Goal: Task Accomplishment & Management: Complete application form

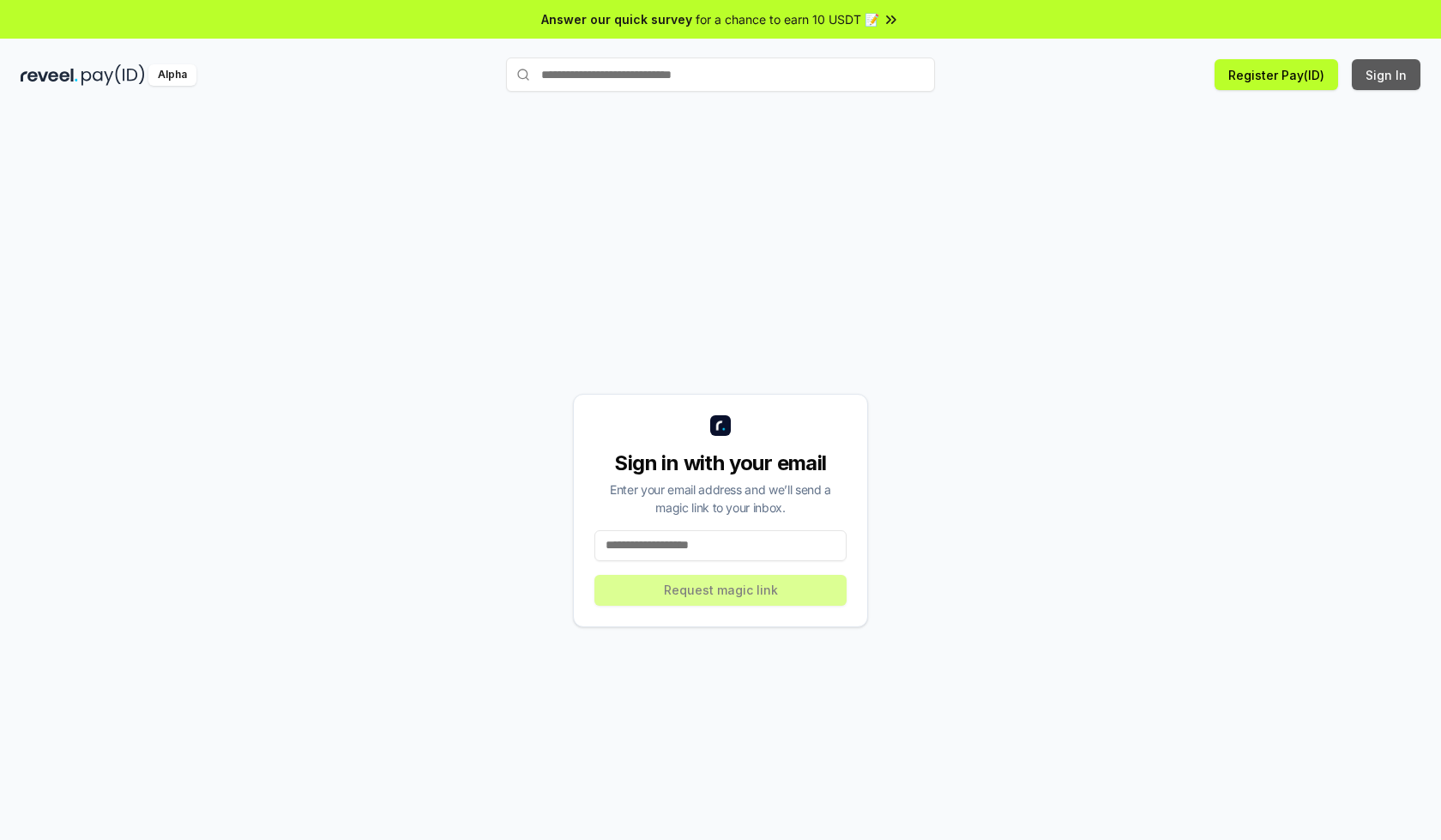
click at [1388, 75] on button "Sign In" at bounding box center [1386, 74] width 69 height 31
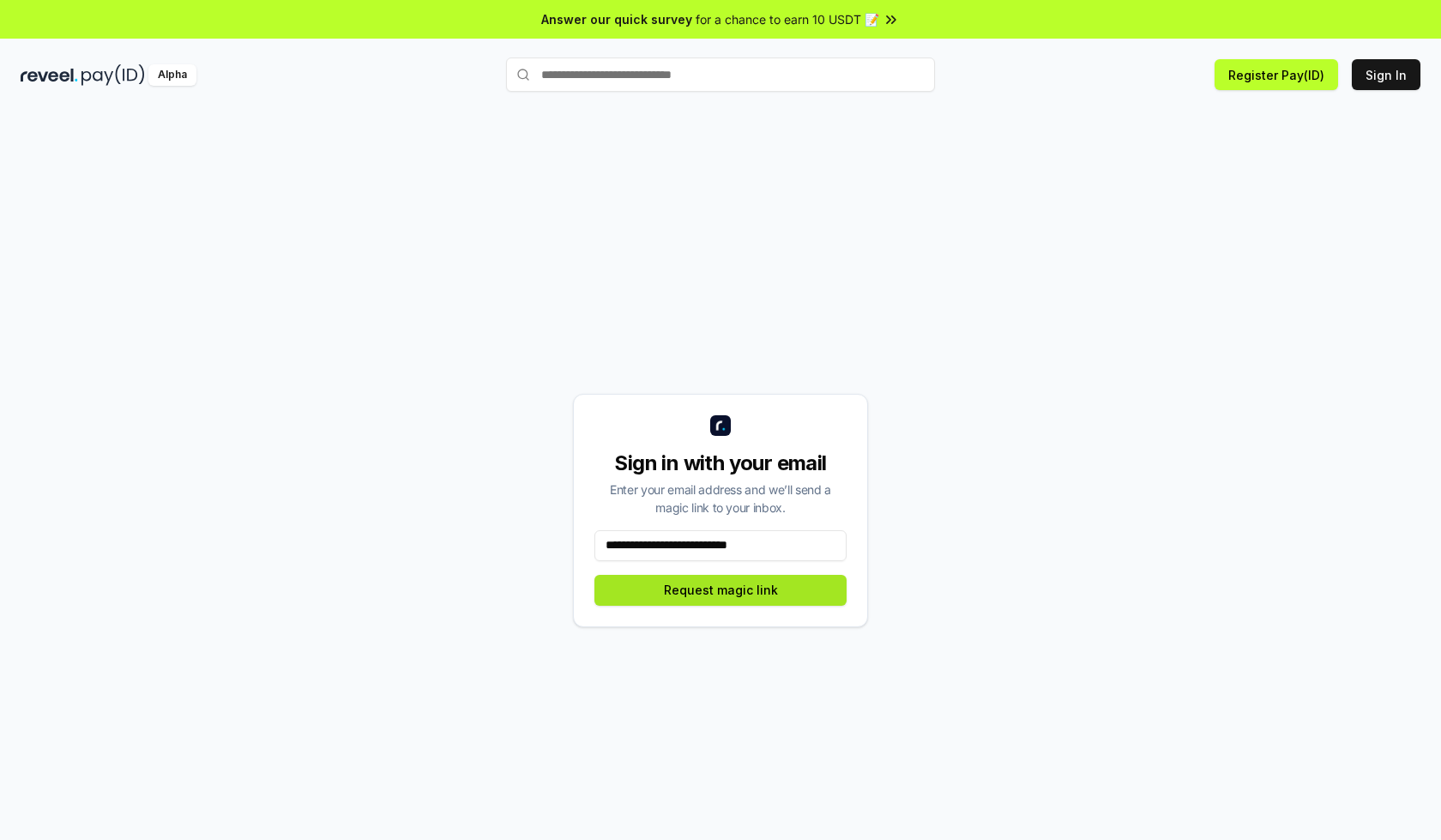
type input "**********"
click at [721, 589] on button "Request magic link" at bounding box center [720, 590] width 252 height 31
